Goal: Check status: Check status

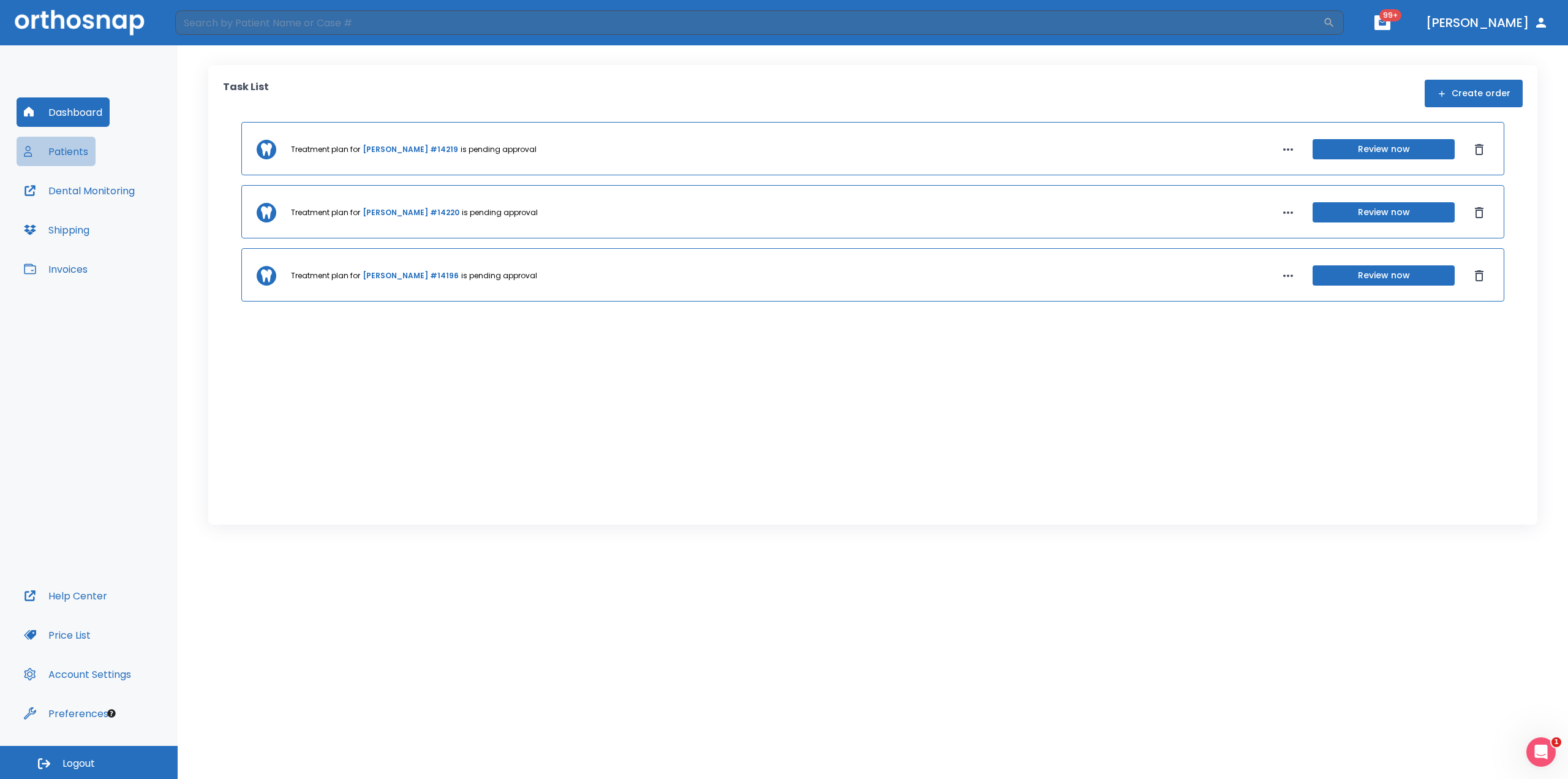
click at [50, 156] on button "Patients" at bounding box center [56, 151] width 79 height 29
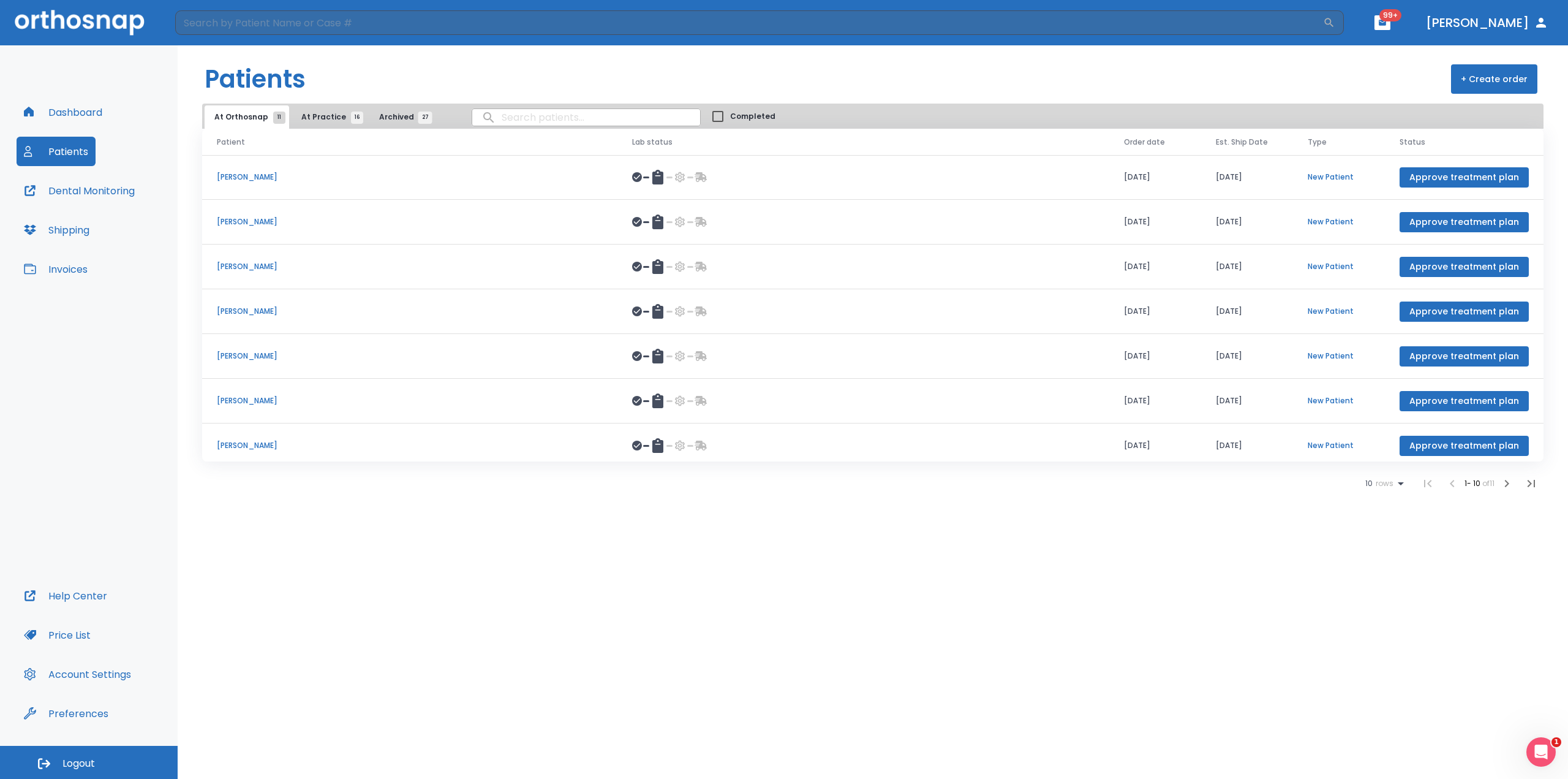
click at [252, 353] on p "[PERSON_NAME]" at bounding box center [410, 356] width 386 height 11
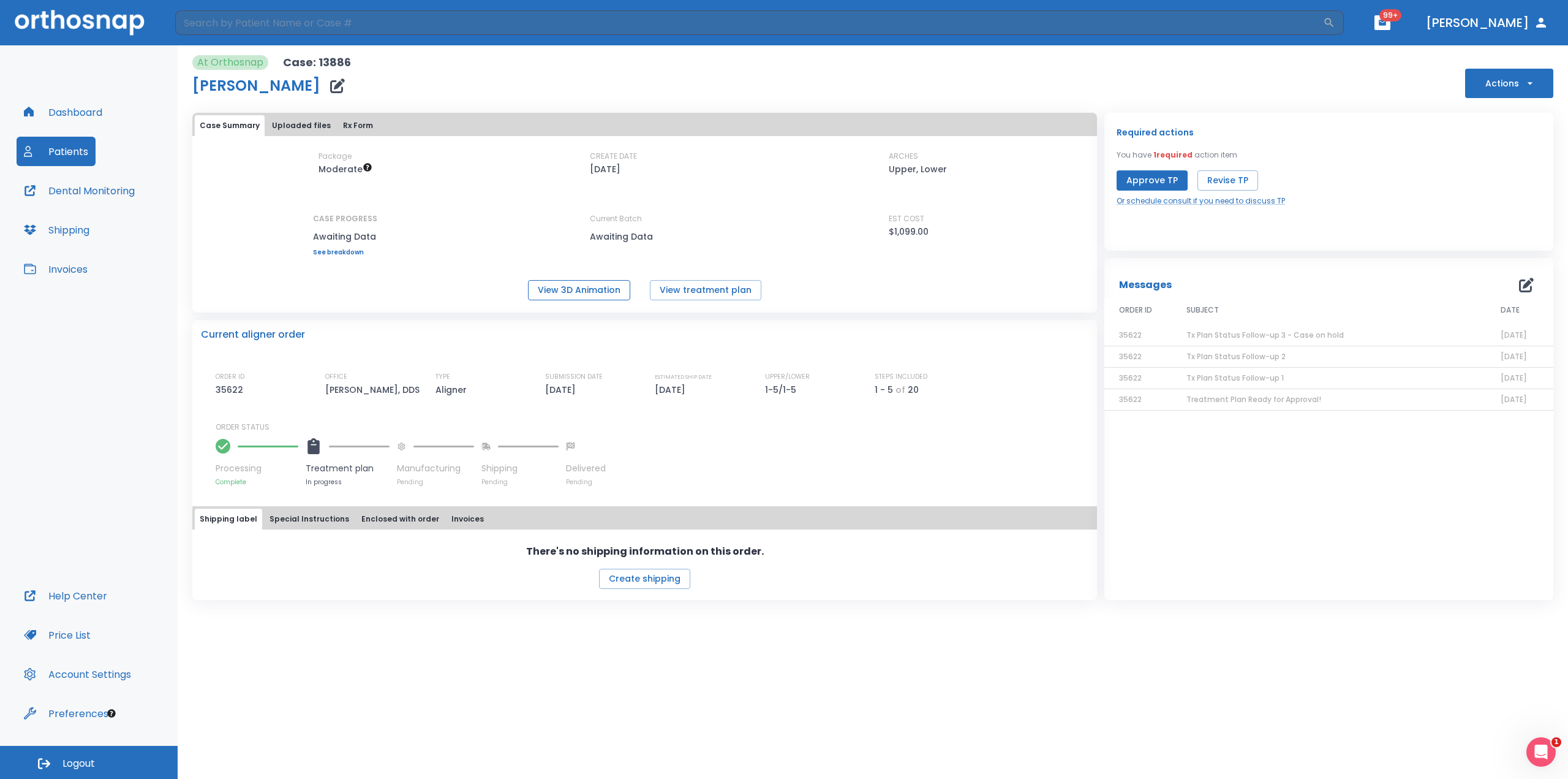
click at [596, 290] on button "View 3D Animation" at bounding box center [579, 290] width 102 height 20
